Goal: Task Accomplishment & Management: Manage account settings

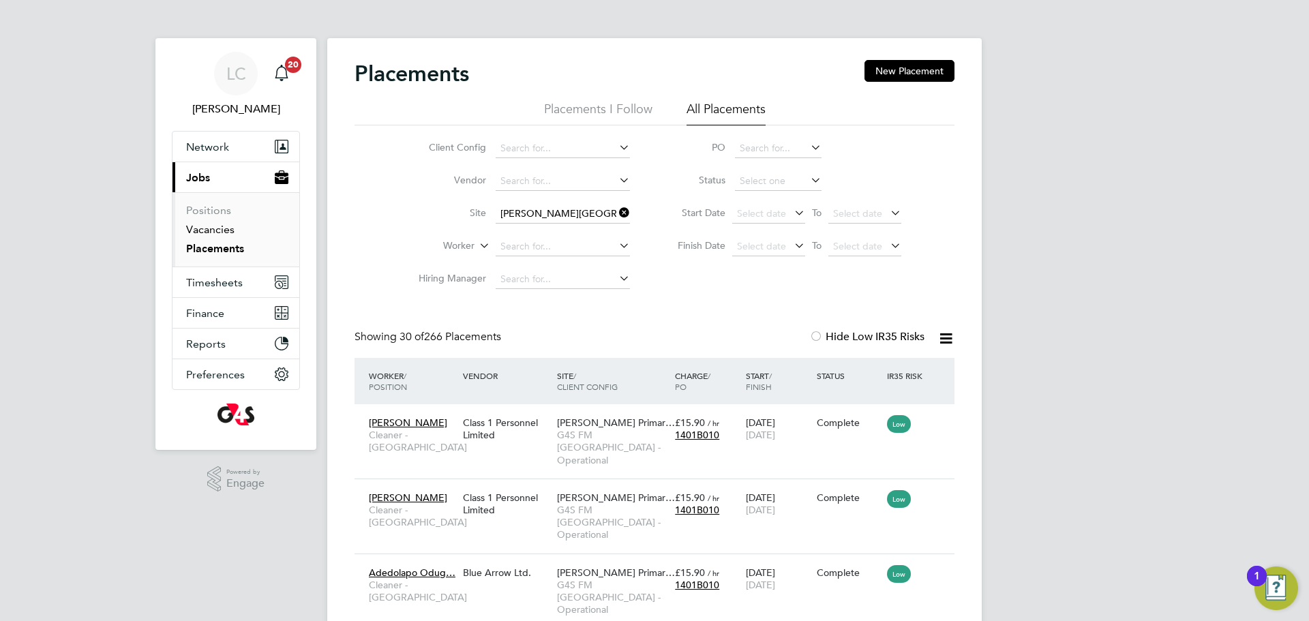
click at [217, 228] on link "Vacancies" at bounding box center [210, 229] width 48 height 13
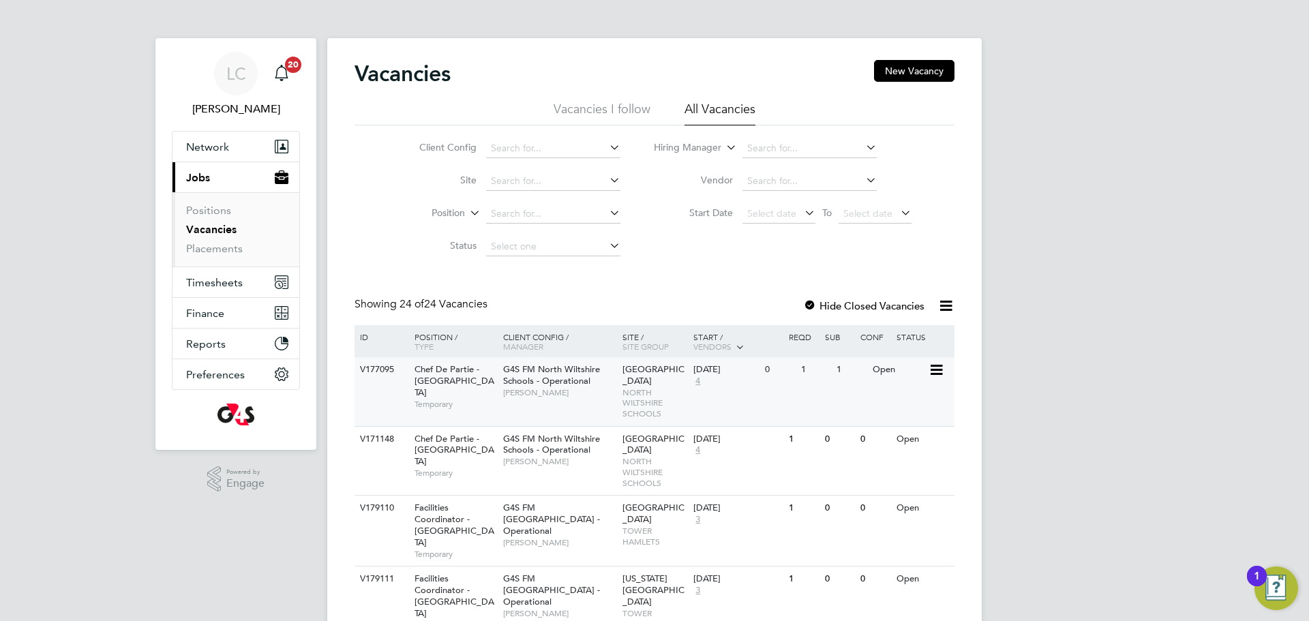
click at [584, 415] on div "V177095 Chef De Partie - [GEOGRAPHIC_DATA] Temporary G4S FM [GEOGRAPHIC_DATA] -…" at bounding box center [655, 391] width 600 height 69
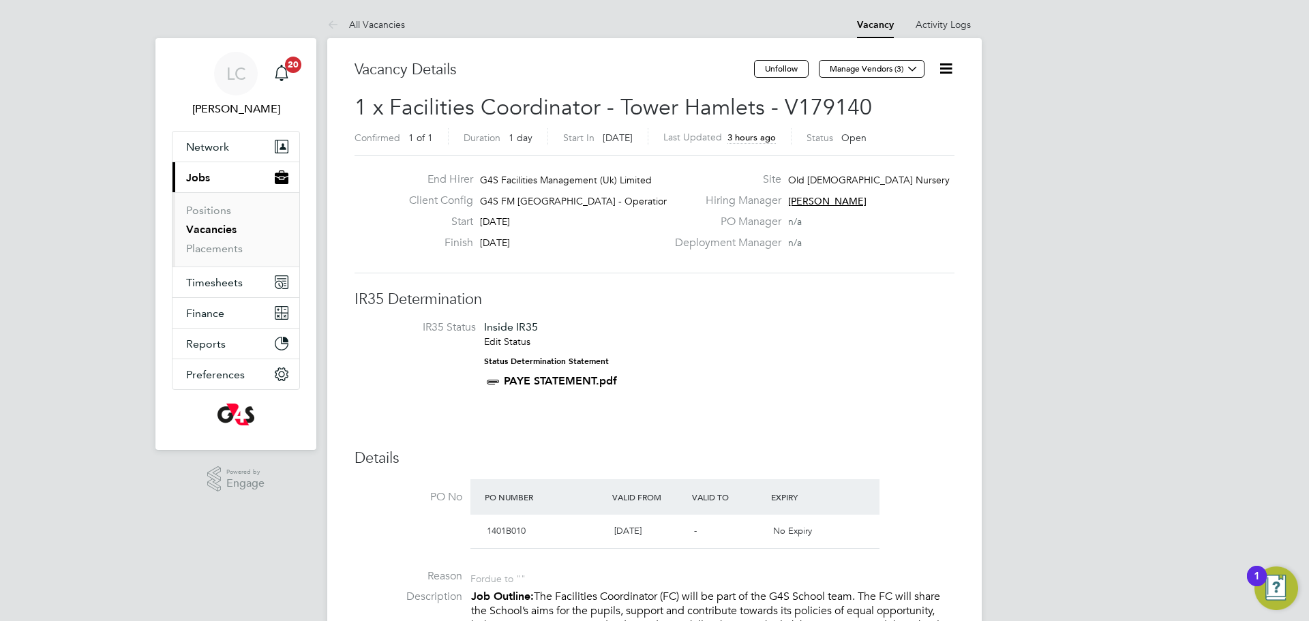
click at [950, 67] on icon at bounding box center [945, 68] width 17 height 17
drag, startPoint x: 915, startPoint y: 90, endPoint x: 916, endPoint y: 97, distance: 7.0
click at [914, 90] on div "Edit Vacancy e Update Status Followers" at bounding box center [913, 124] width 94 height 80
click at [937, 70] on icon at bounding box center [945, 68] width 17 height 17
click at [927, 97] on li "Edit Vacancy e" at bounding box center [912, 100] width 79 height 19
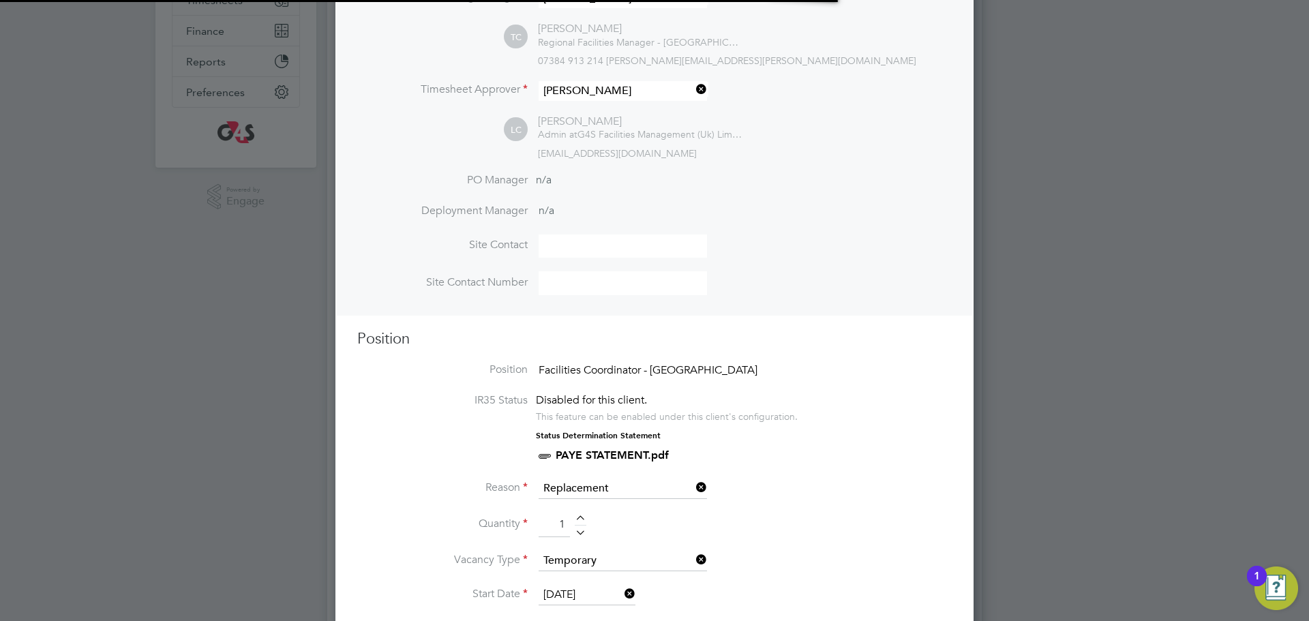
scroll to position [31, 595]
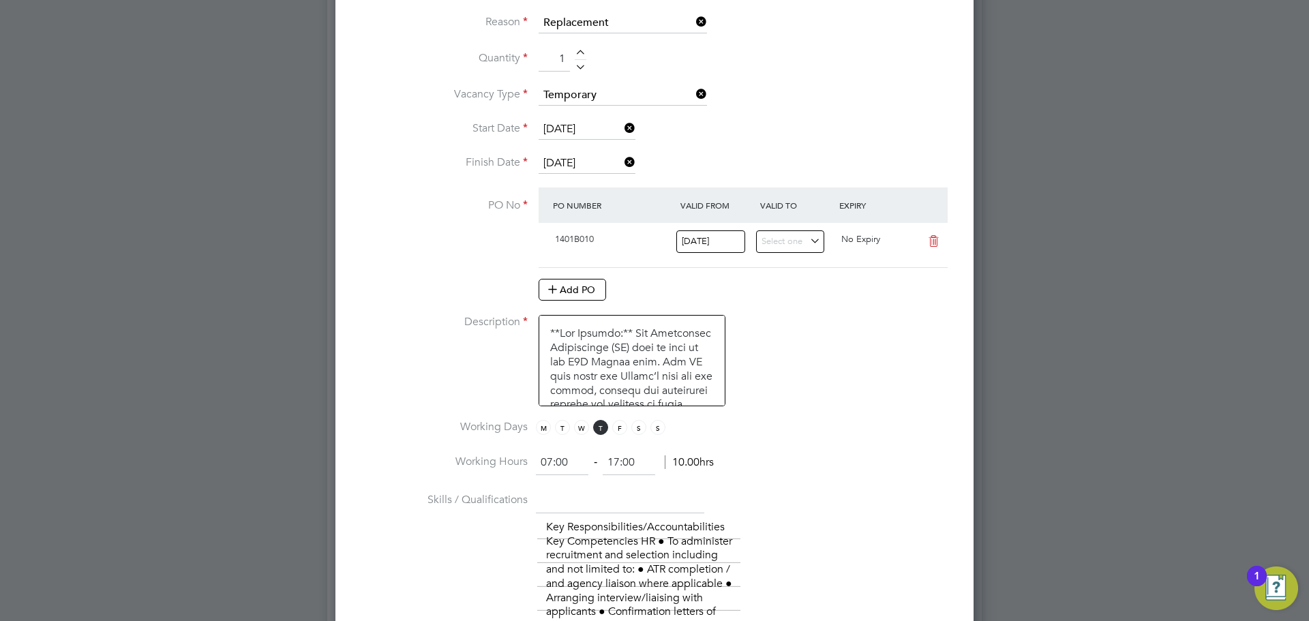
drag, startPoint x: 553, startPoint y: 462, endPoint x: 563, endPoint y: 466, distance: 11.3
click at [551, 463] on input "07:00" at bounding box center [562, 463] width 52 height 25
type input "08:00"
click at [618, 463] on input "17:00" at bounding box center [629, 463] width 52 height 25
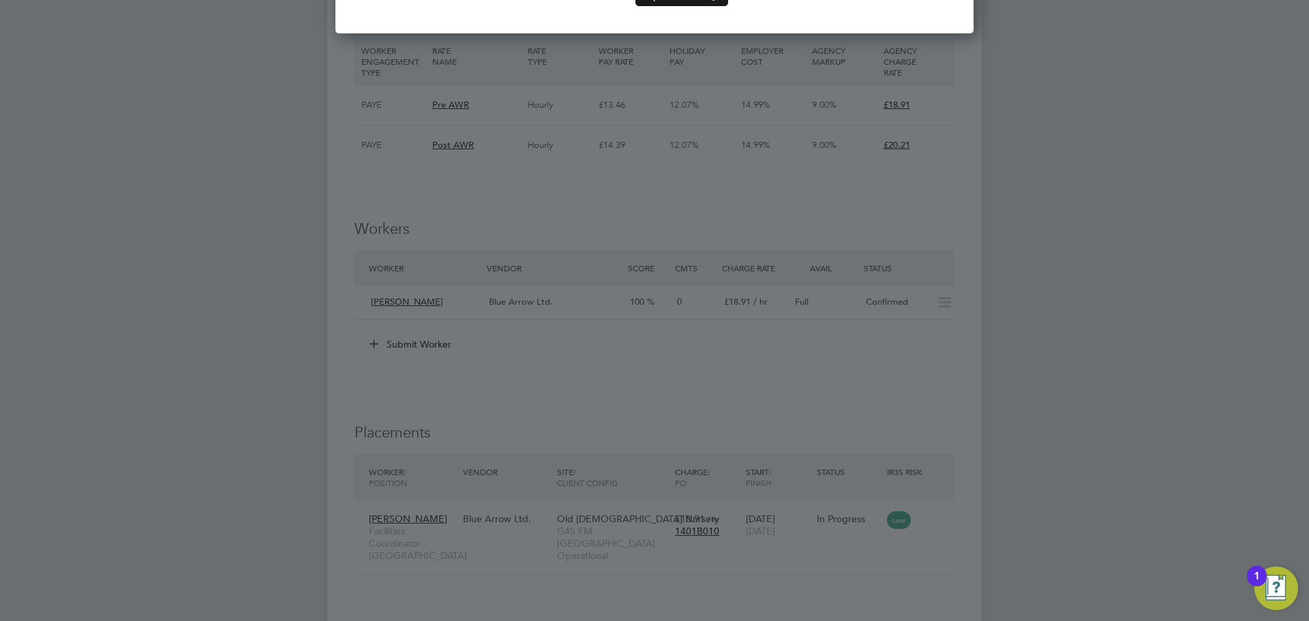
type input "16:00"
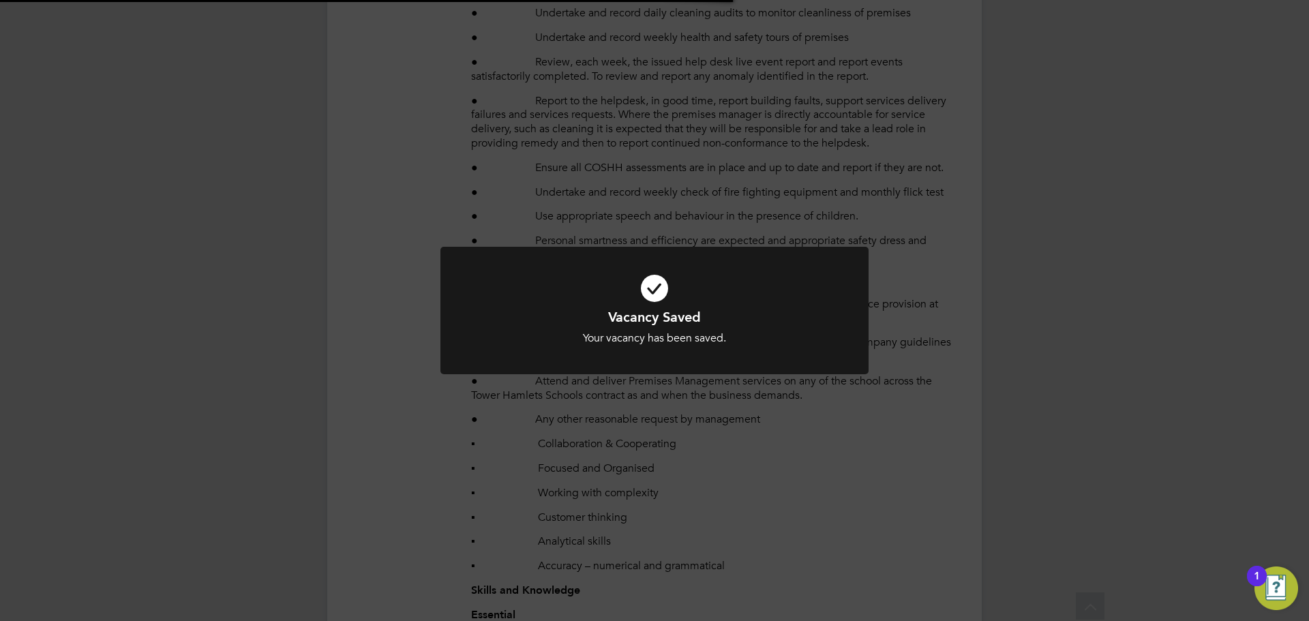
click at [616, 400] on div "Vacancy Saved Your vacancy has been saved. Cancel Okay" at bounding box center [654, 310] width 1309 height 621
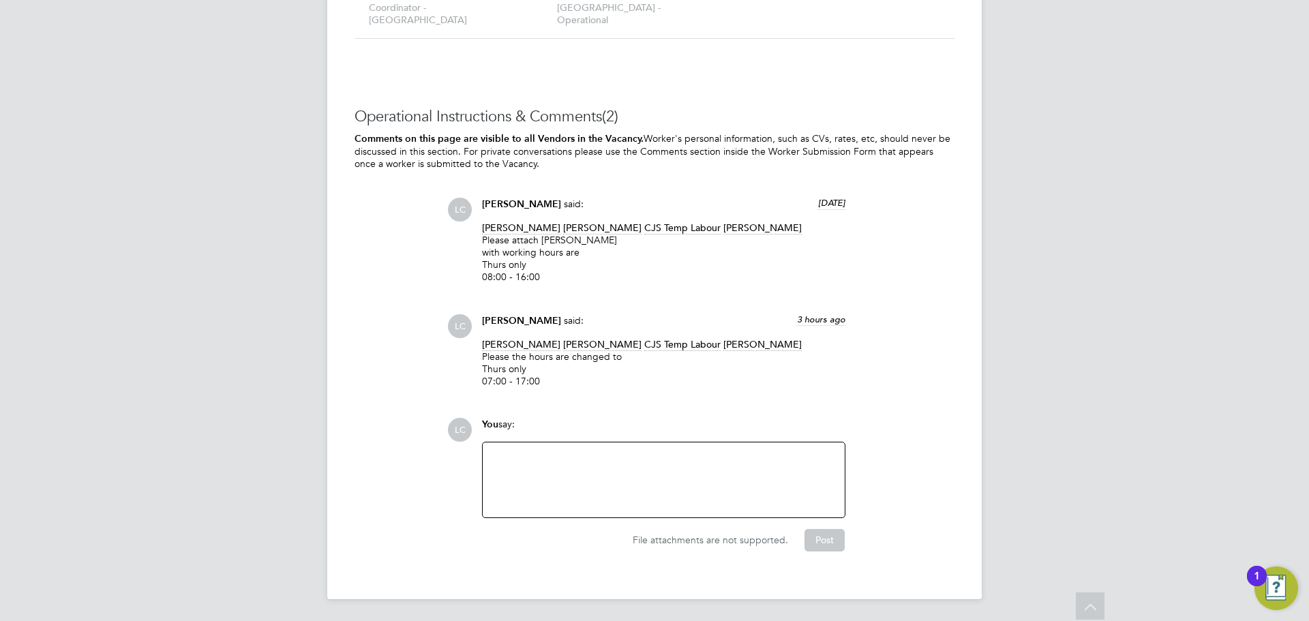
click at [564, 447] on div at bounding box center [664, 479] width 362 height 75
drag, startPoint x: 614, startPoint y: 463, endPoint x: 612, endPoint y: 470, distance: 7.1
click at [614, 466] on div at bounding box center [664, 480] width 346 height 59
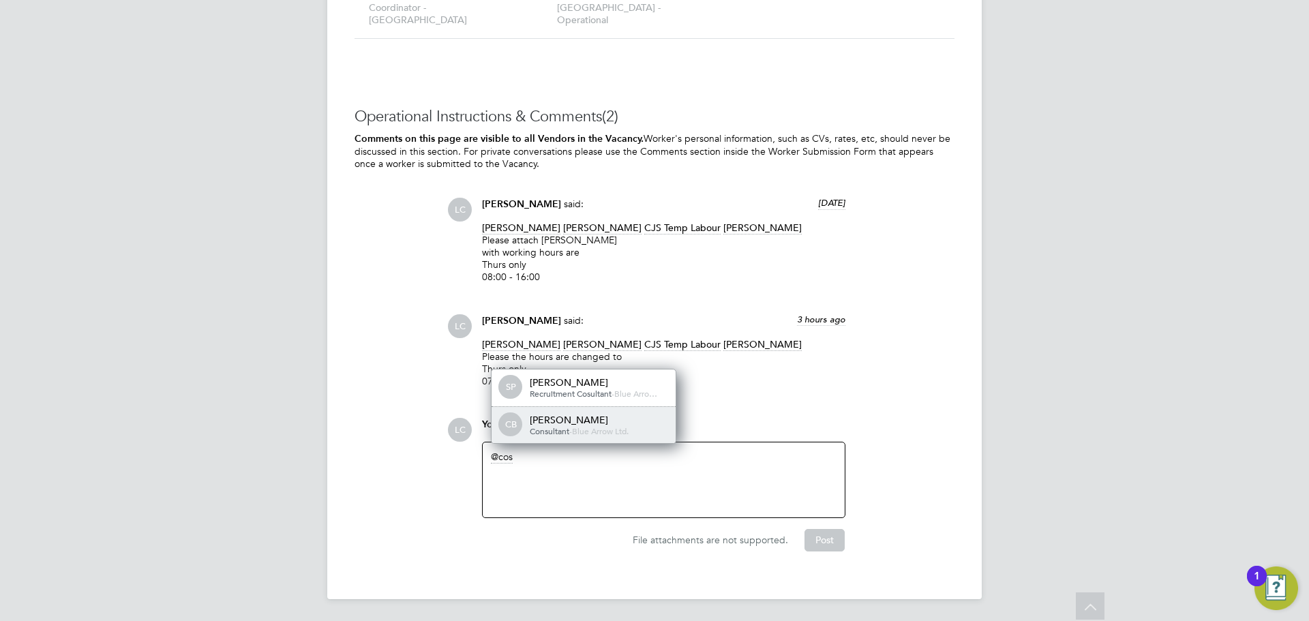
click at [615, 415] on div "Cosmin Balan" at bounding box center [598, 420] width 136 height 12
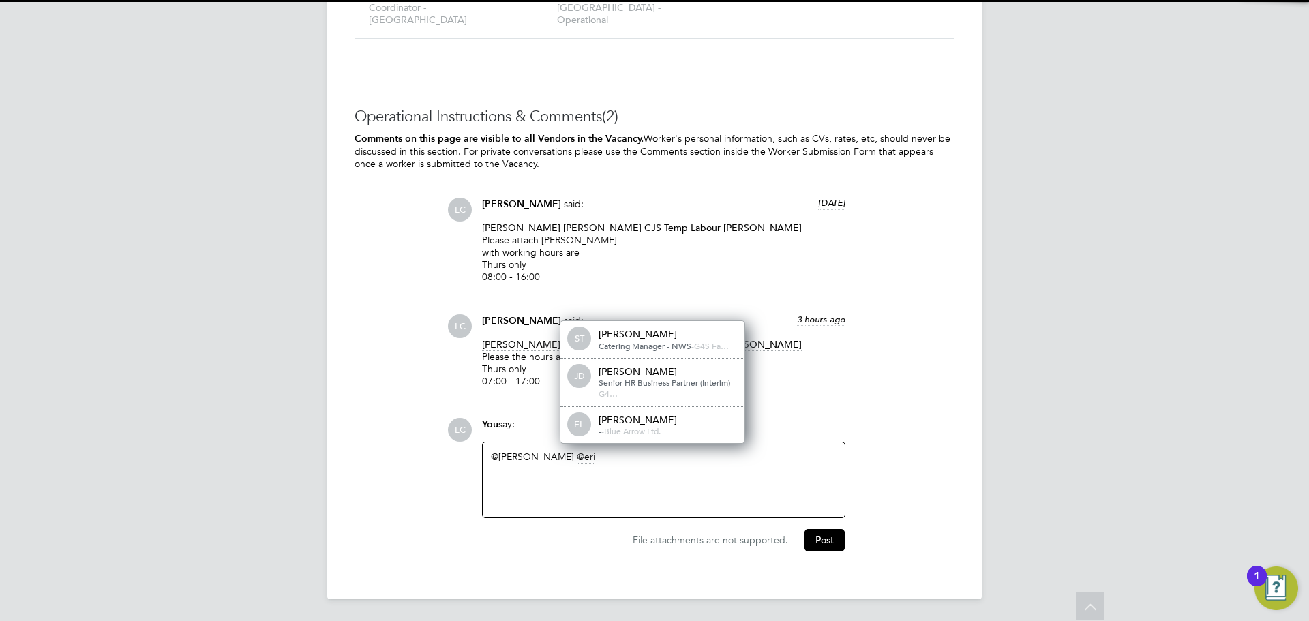
click at [661, 412] on div "EL Eric Lai - - Blue Arrow Ltd." at bounding box center [652, 425] width 184 height 37
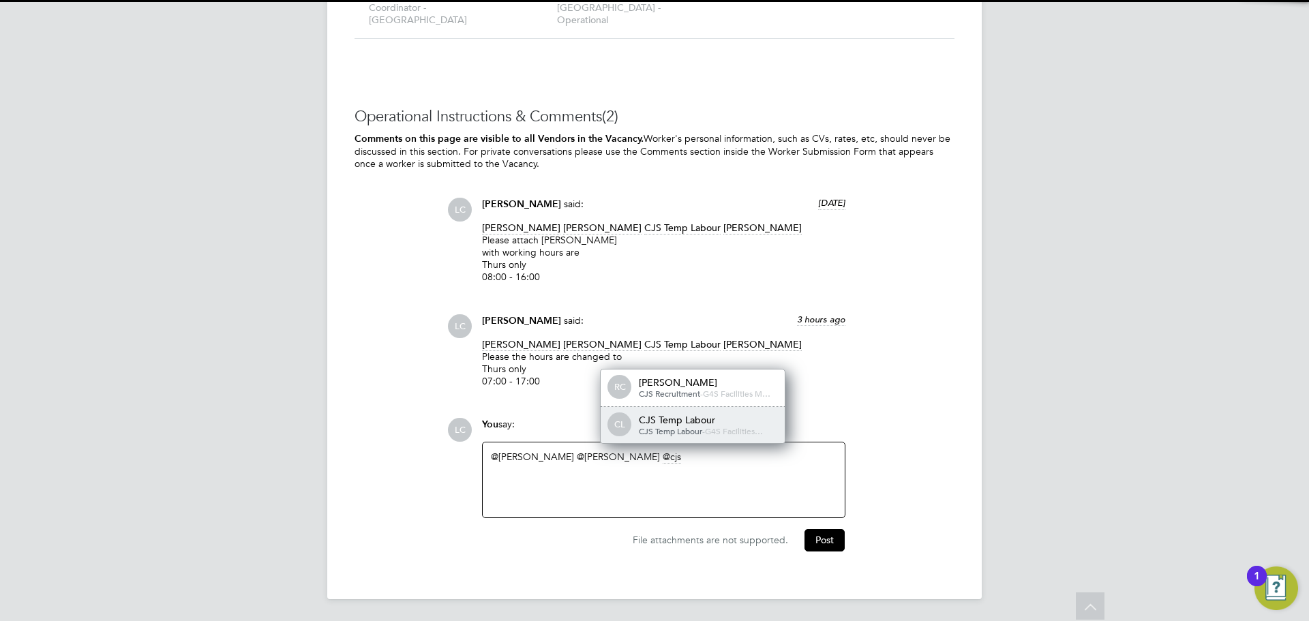
click at [718, 424] on div "CJS Temp Labour" at bounding box center [707, 420] width 136 height 12
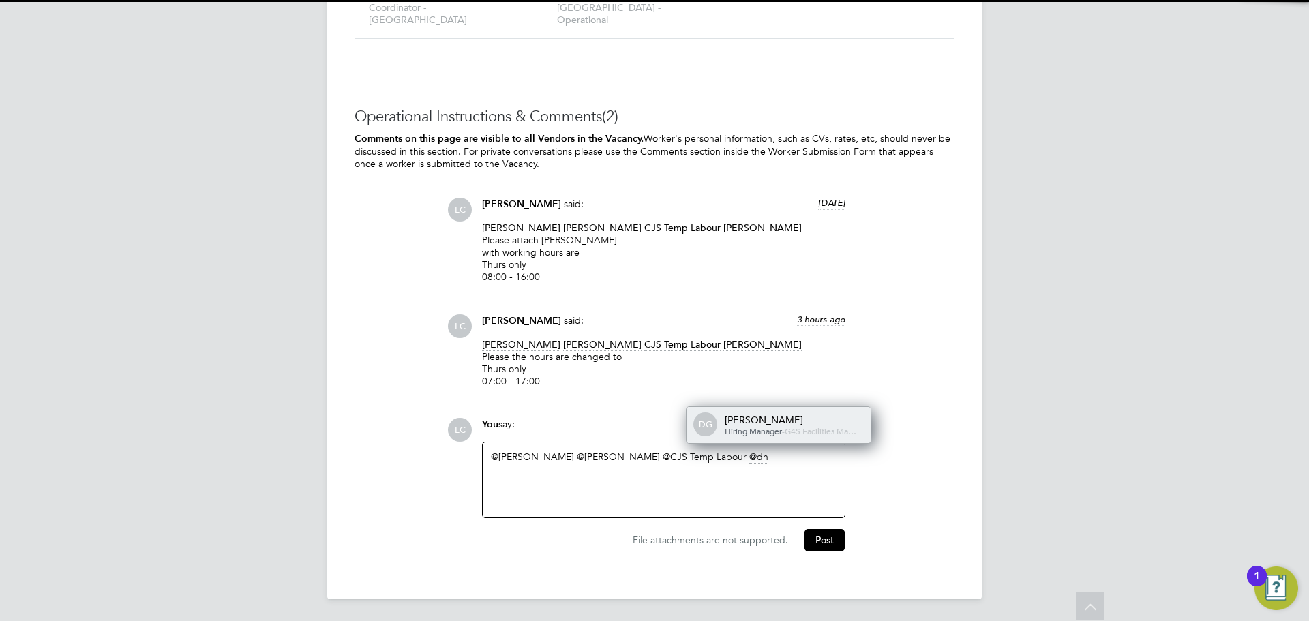
click at [794, 426] on div "Hiring Manager - G4S Facilities Ma…" at bounding box center [793, 431] width 136 height 11
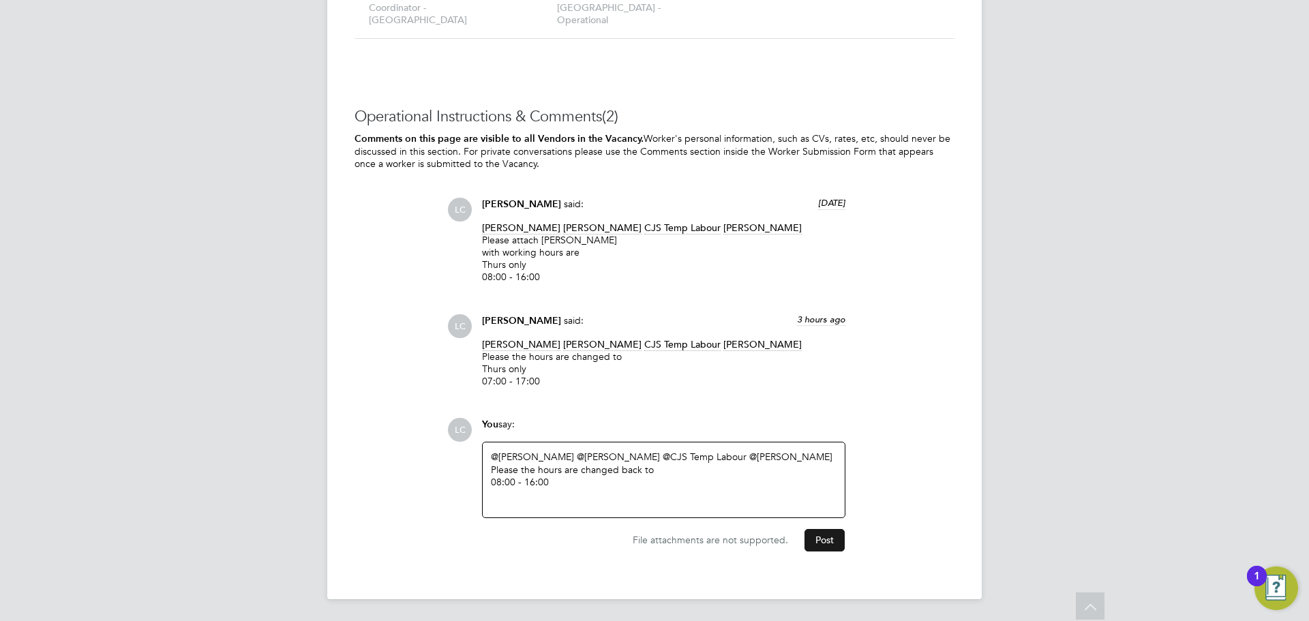
click at [831, 539] on button "Post" at bounding box center [825, 540] width 40 height 22
